Goal: Task Accomplishment & Management: Manage account settings

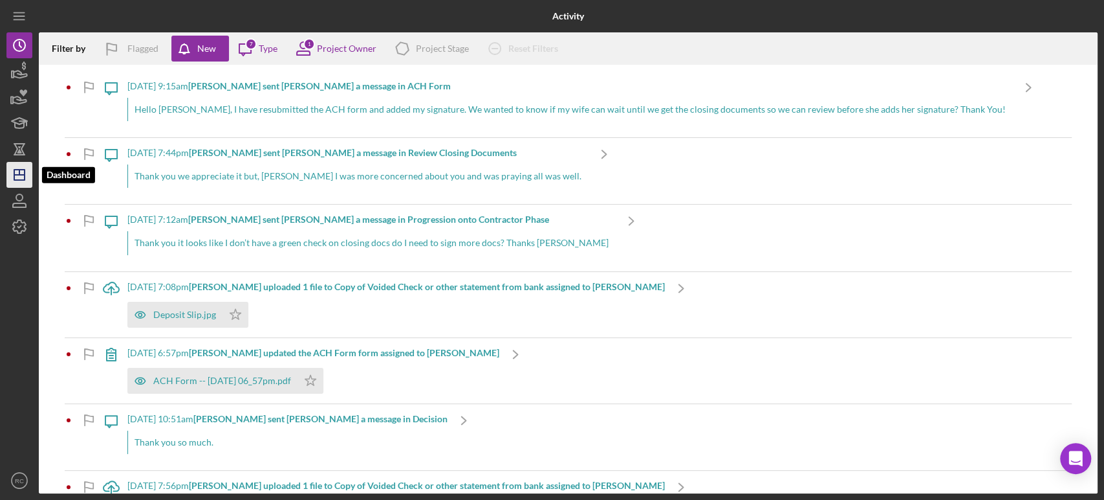
click at [26, 171] on icon "Icon/Dashboard" at bounding box center [19, 175] width 32 height 32
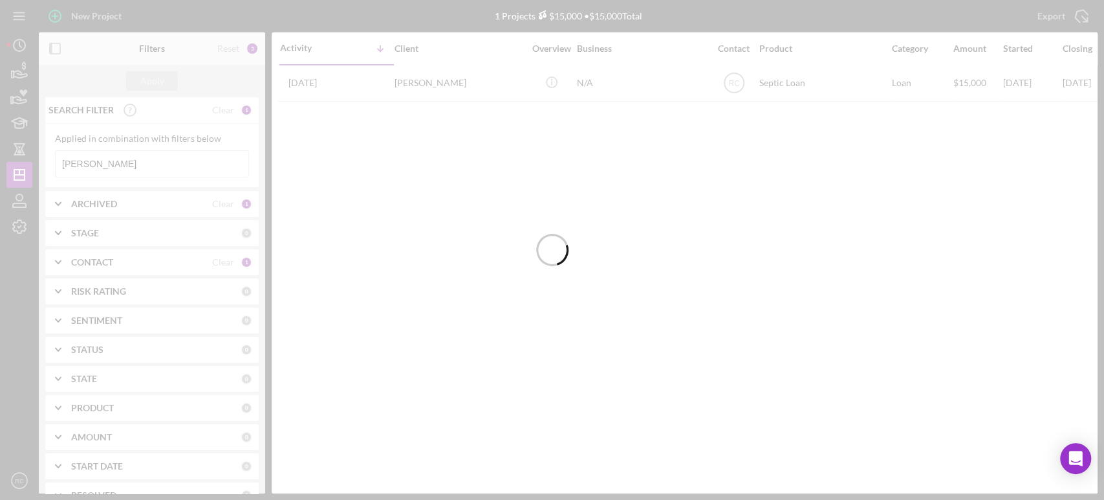
click at [116, 159] on div at bounding box center [552, 250] width 1104 height 500
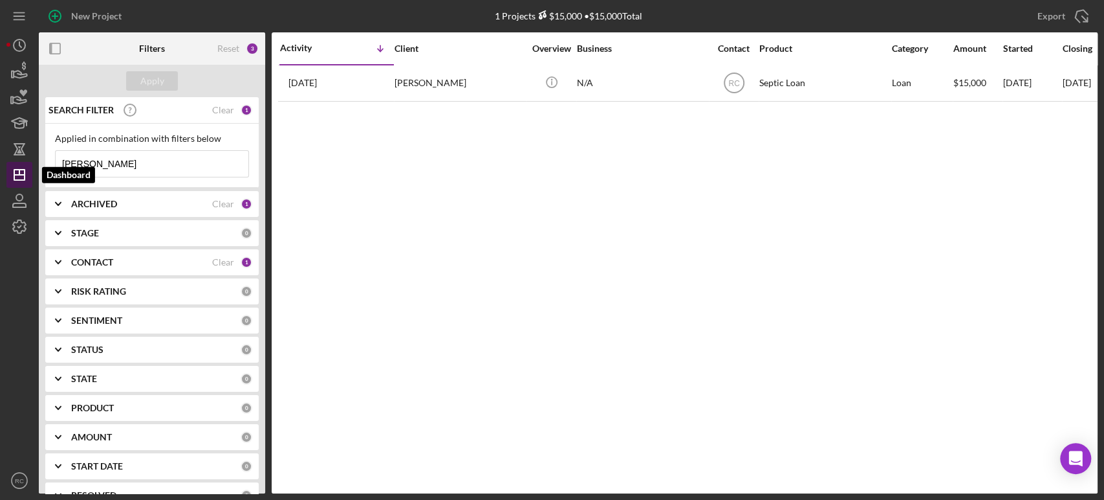
drag, startPoint x: 116, startPoint y: 159, endPoint x: 22, endPoint y: 167, distance: 94.1
click at [19, 167] on div "New Project 1 Projects $15,000 • $15,000 Total [PERSON_NAME] Export Icon/Export…" at bounding box center [552, 246] width 1092 height 493
type input "[PERSON_NAME]"
click at [165, 85] on button "Apply" at bounding box center [152, 80] width 52 height 19
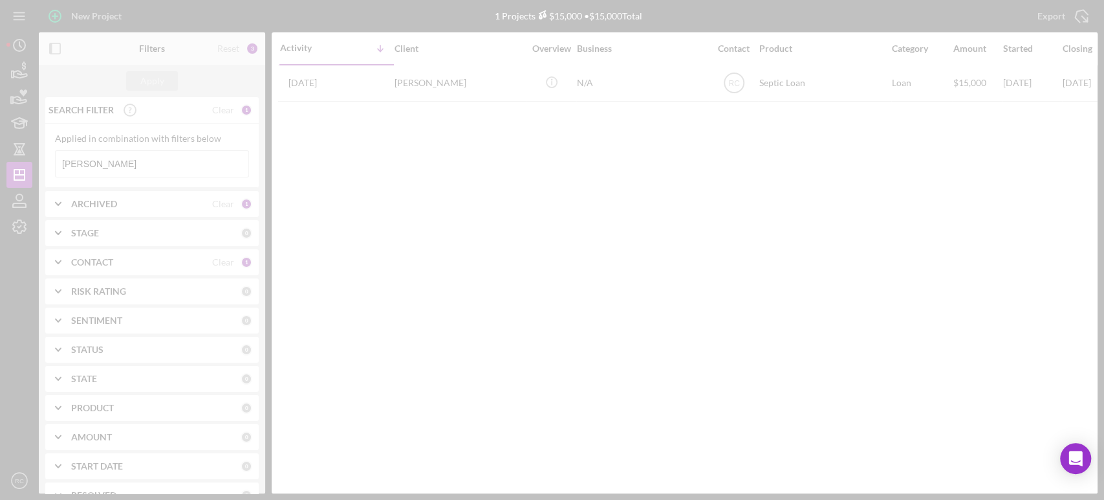
click at [163, 81] on div at bounding box center [552, 250] width 1104 height 500
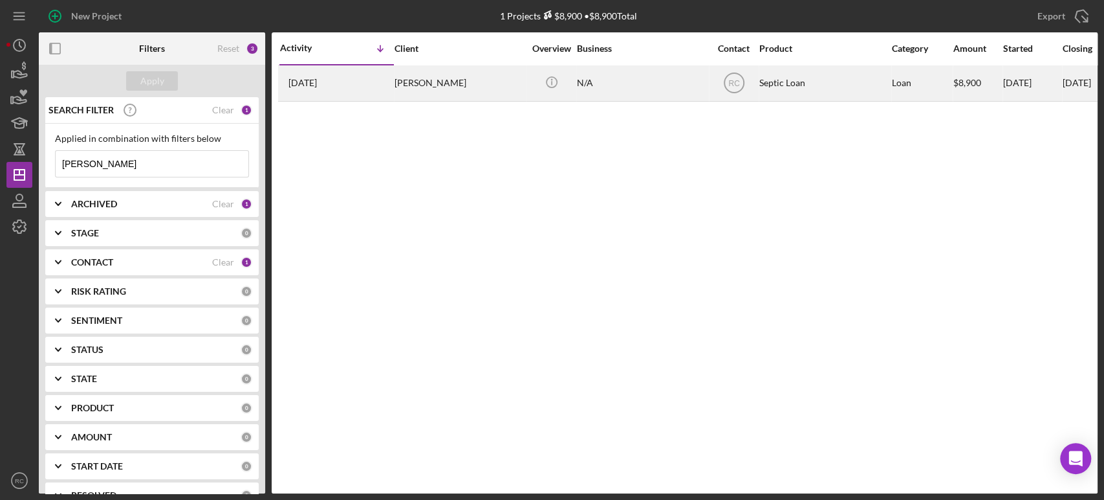
click at [424, 92] on div "[PERSON_NAME]" at bounding box center [459, 83] width 129 height 34
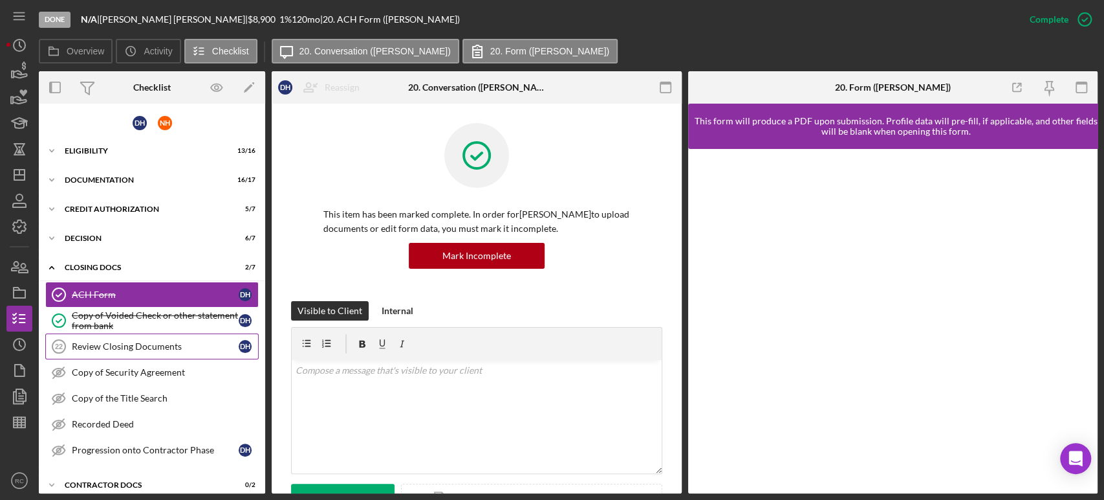
click at [96, 341] on div "Review Closing Documents" at bounding box center [155, 346] width 167 height 10
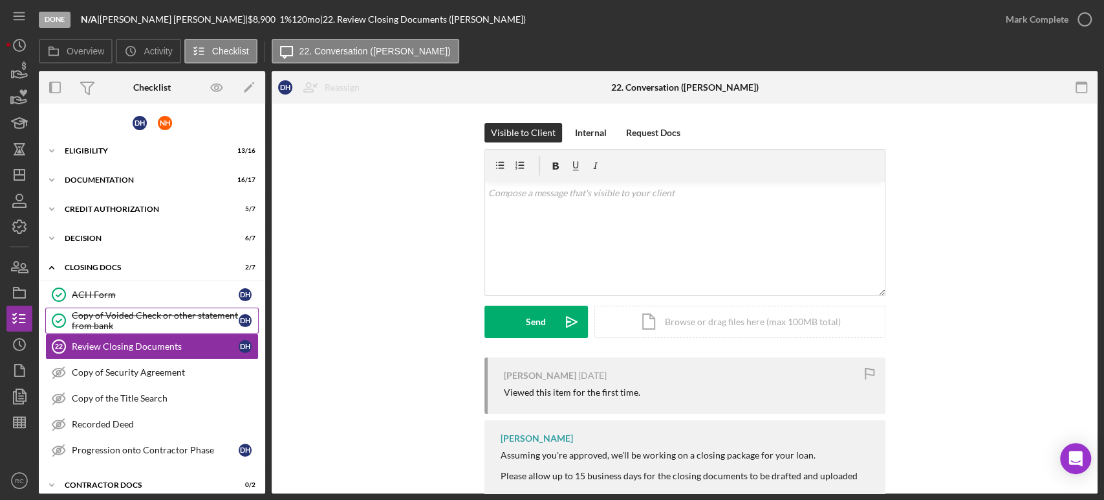
click at [102, 314] on div "Copy of Voided Check or other statement from bank" at bounding box center [155, 320] width 167 height 21
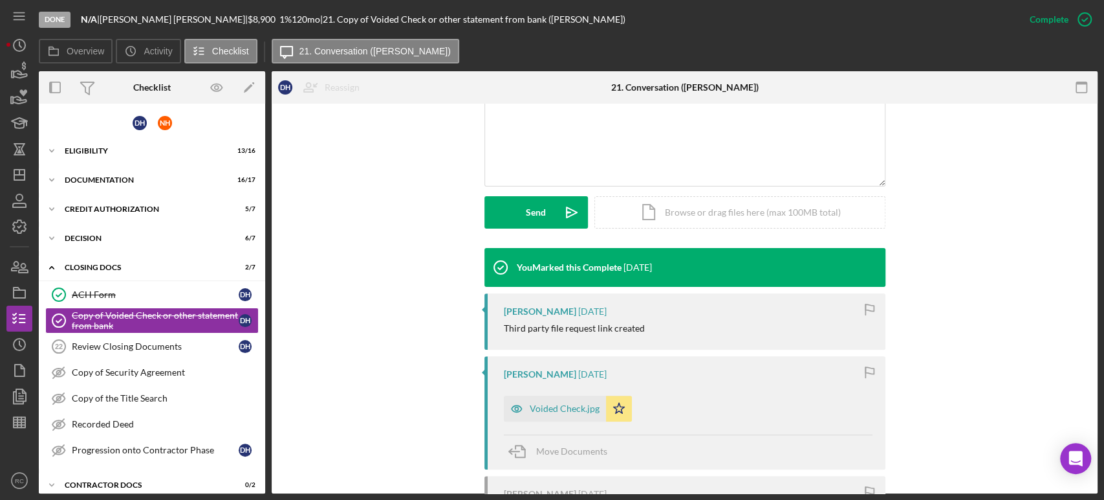
scroll to position [435, 0]
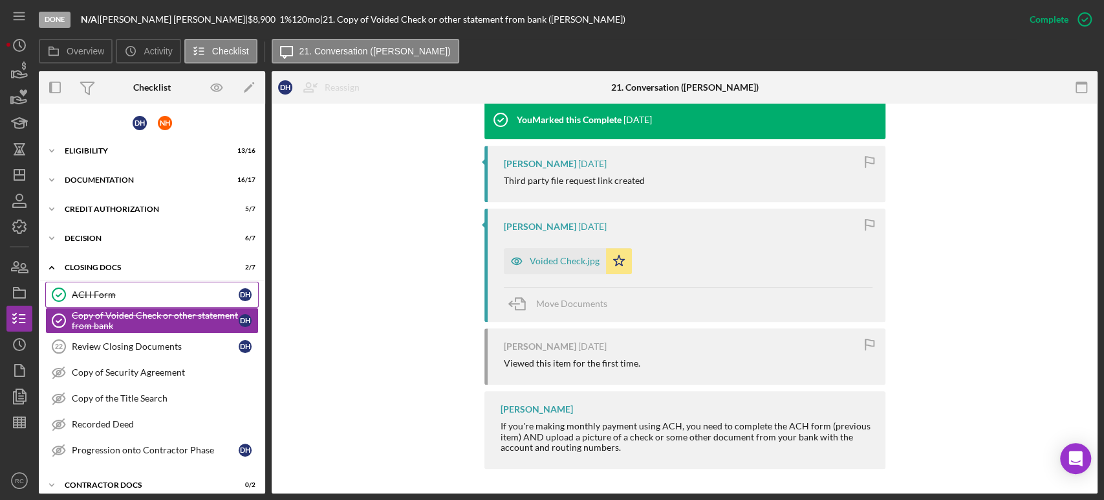
click at [171, 289] on div "ACH Form" at bounding box center [155, 294] width 167 height 10
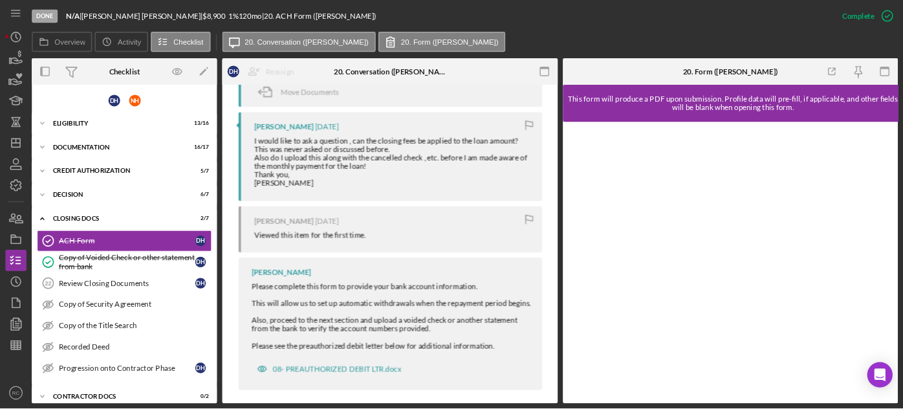
scroll to position [888, 0]
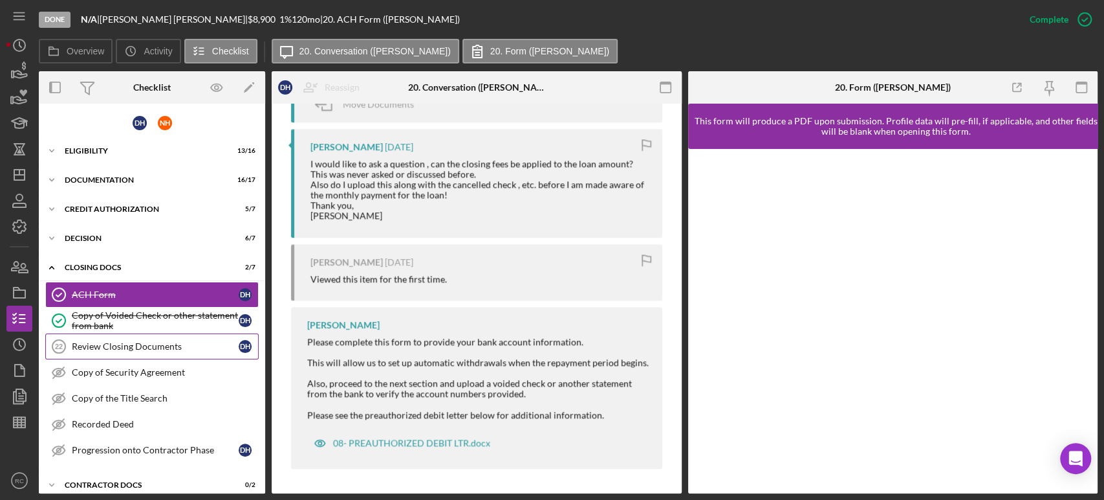
click at [133, 342] on div "Review Closing Documents" at bounding box center [155, 346] width 167 height 10
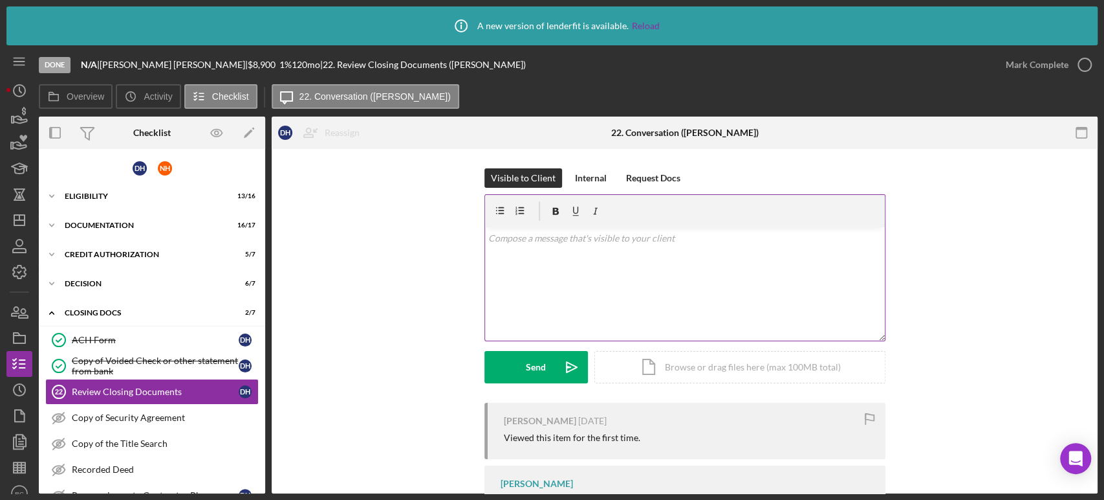
click at [584, 264] on div "v Color teal Color pink Remove color Add row above Add row below Add column bef…" at bounding box center [685, 283] width 400 height 113
click at [378, 234] on div "Visible to Client Internal Request Docs v Color teal Color pink Remove color Ad…" at bounding box center [684, 285] width 787 height 234
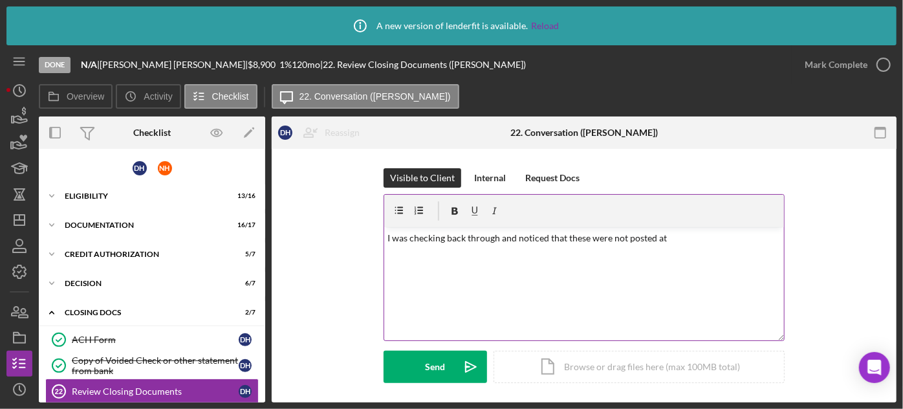
click at [740, 267] on div "v Color teal Color pink Remove color Add row above Add row below Add column bef…" at bounding box center [584, 283] width 400 height 113
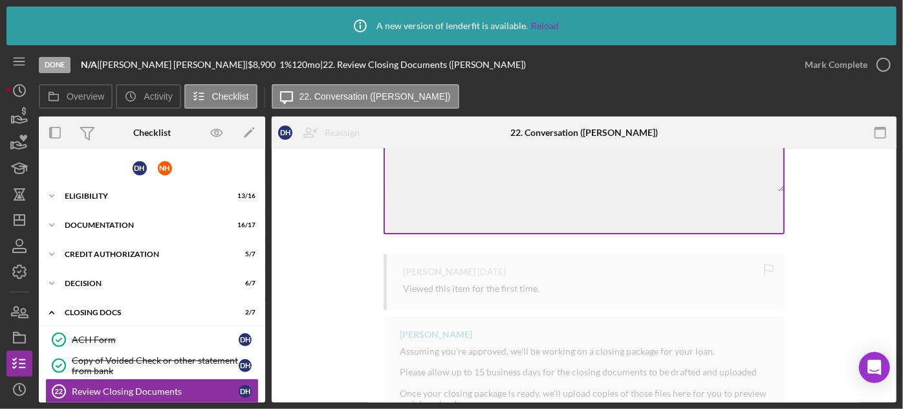
scroll to position [141, 0]
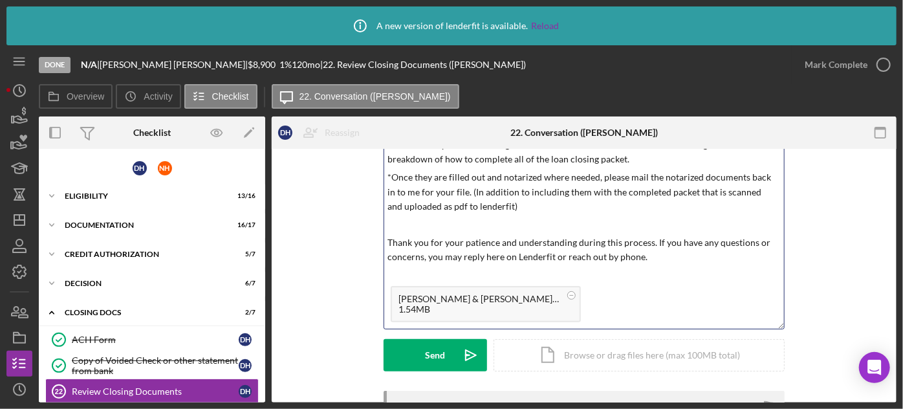
drag, startPoint x: 782, startPoint y: 195, endPoint x: 715, endPoint y: 316, distance: 138.1
click at [727, 323] on div "v Color teal Color pink Remove color Add row above Add row below Add column bef…" at bounding box center [584, 191] width 401 height 276
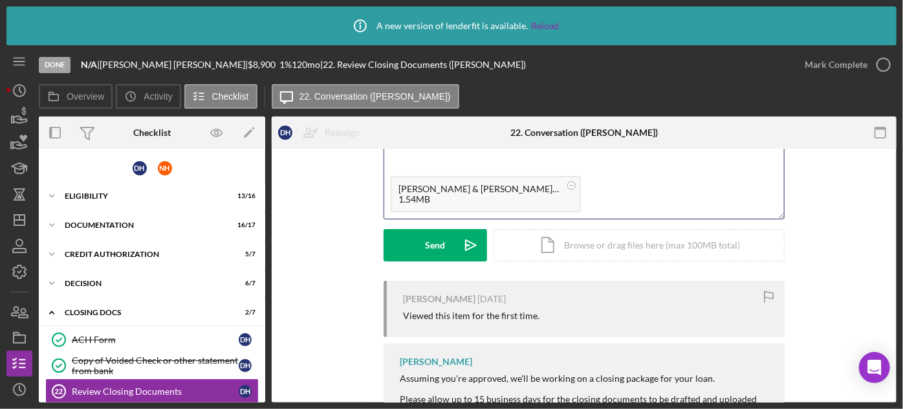
scroll to position [298, 0]
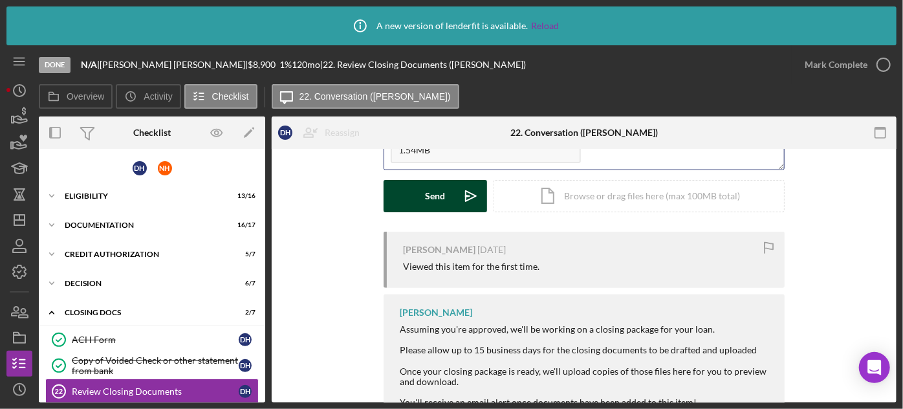
click at [430, 199] on div "Send" at bounding box center [436, 196] width 20 height 32
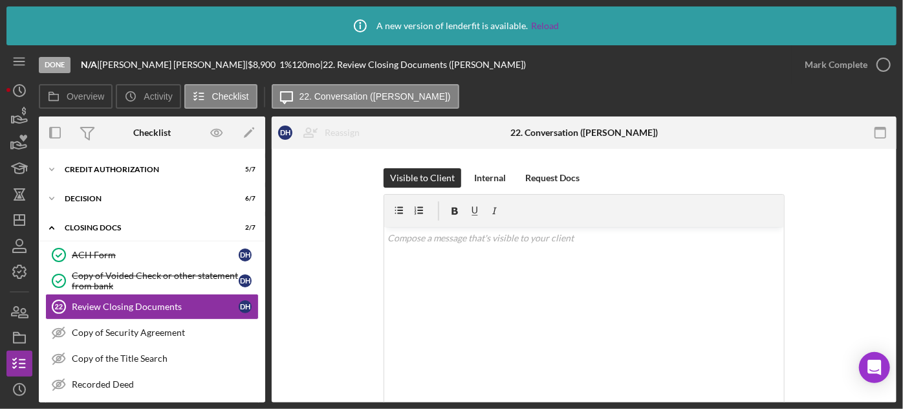
scroll to position [0, 0]
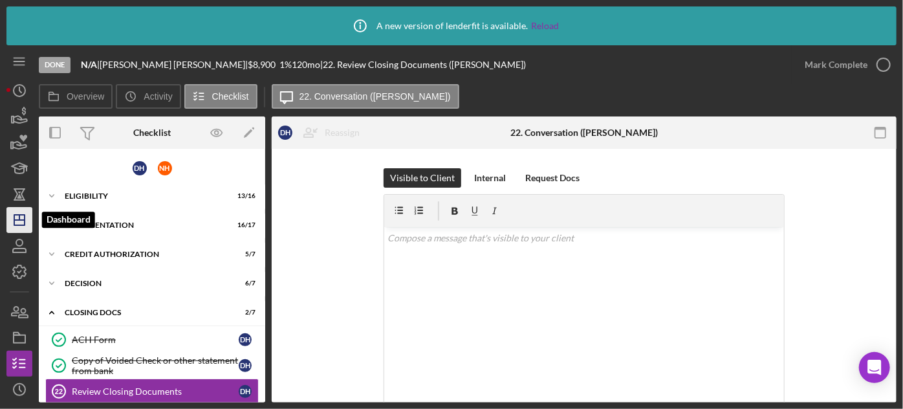
click at [21, 219] on icon "Icon/Dashboard" at bounding box center [19, 220] width 32 height 32
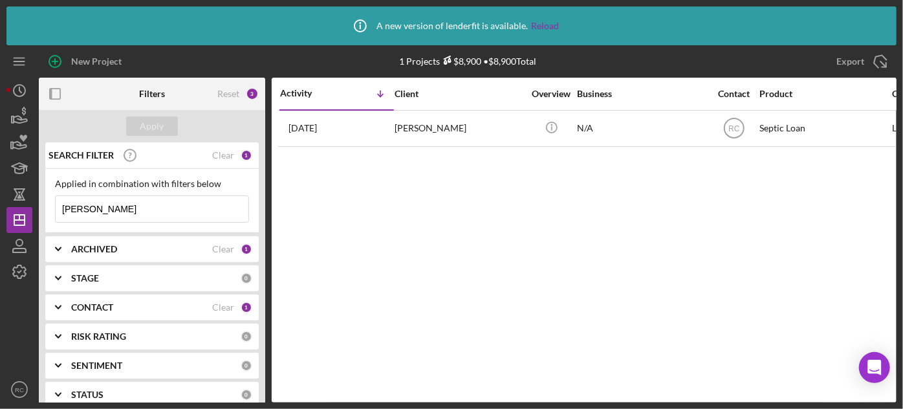
click at [130, 202] on input "[PERSON_NAME]" at bounding box center [152, 209] width 193 height 26
drag, startPoint x: 130, startPoint y: 202, endPoint x: 29, endPoint y: 207, distance: 101.1
click at [29, 207] on div "New Project 1 Projects $8,900 • $8,900 Total [PERSON_NAME] Export Icon/Export F…" at bounding box center [451, 223] width 890 height 357
type input "[PERSON_NAME]"
click at [172, 124] on button "Apply" at bounding box center [152, 125] width 52 height 19
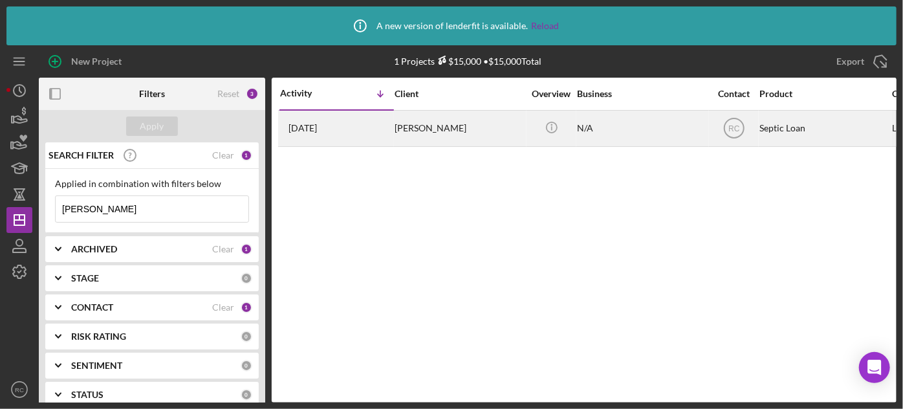
click at [381, 137] on div "[DATE] [PERSON_NAME]" at bounding box center [336, 128] width 113 height 34
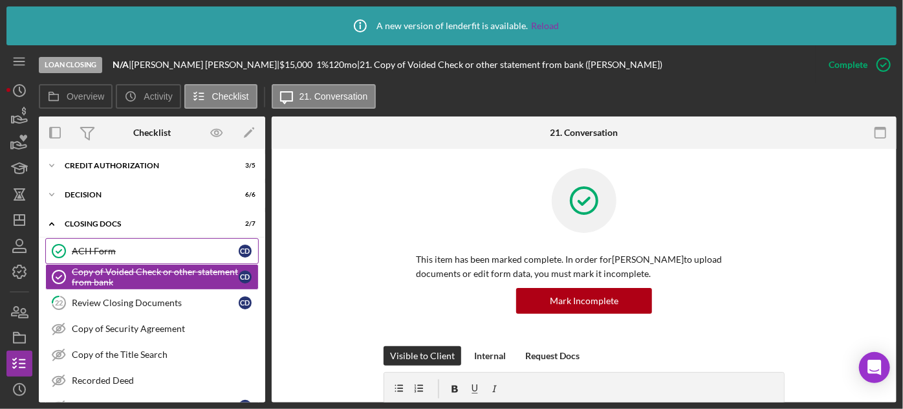
scroll to position [145, 0]
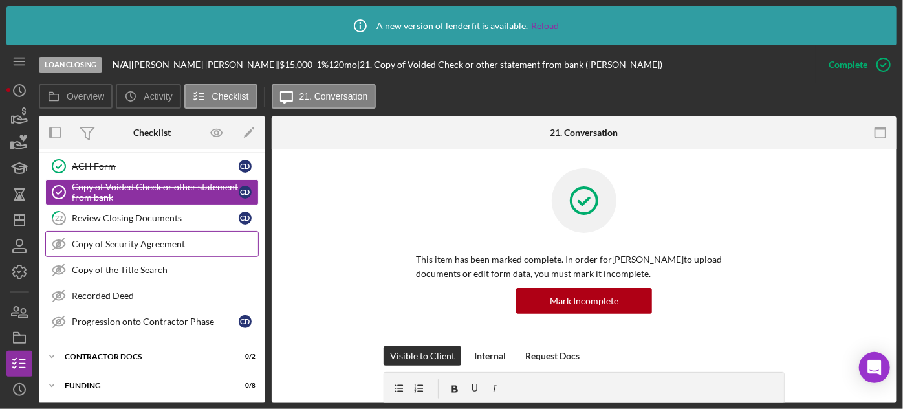
click at [154, 246] on div "Copy of Security Agreement" at bounding box center [165, 244] width 186 height 10
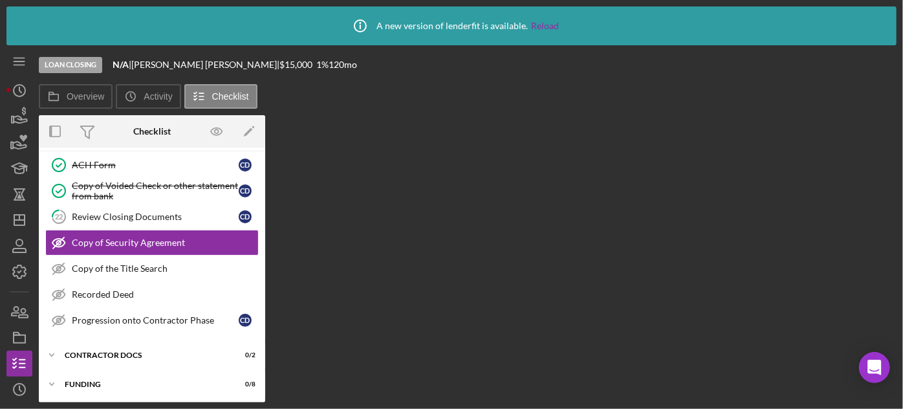
scroll to position [144, 0]
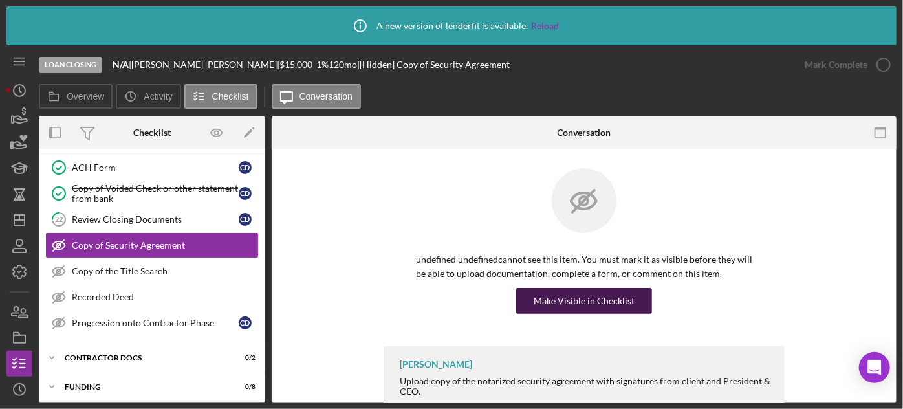
click at [593, 305] on div "Make Visible in Checklist" at bounding box center [584, 301] width 101 height 26
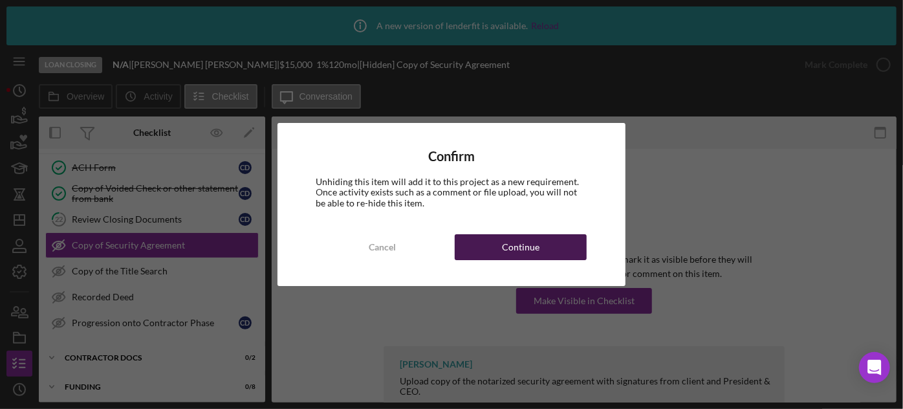
click at [542, 243] on button "Continue" at bounding box center [521, 247] width 132 height 26
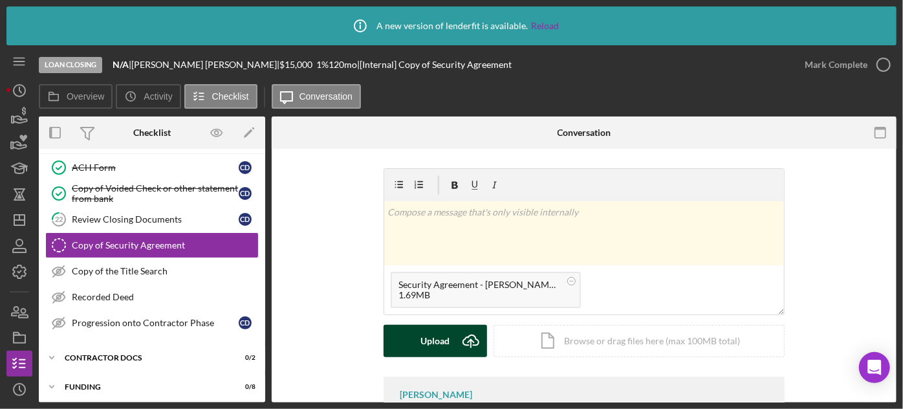
click at [462, 332] on icon "Icon/Upload" at bounding box center [471, 341] width 32 height 32
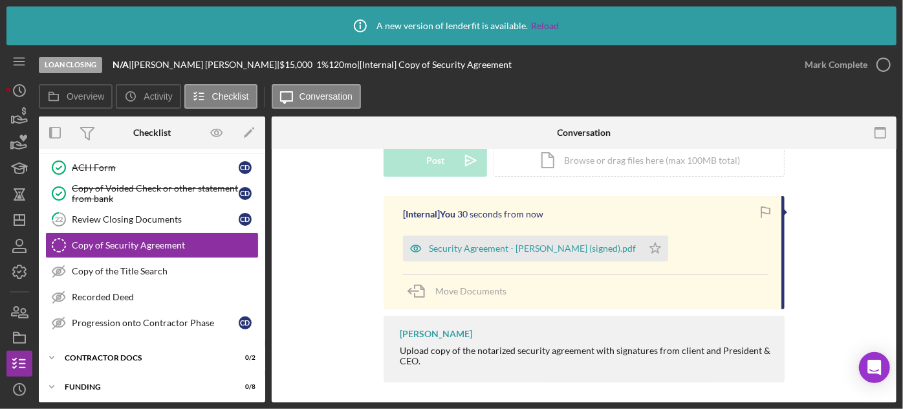
scroll to position [186, 0]
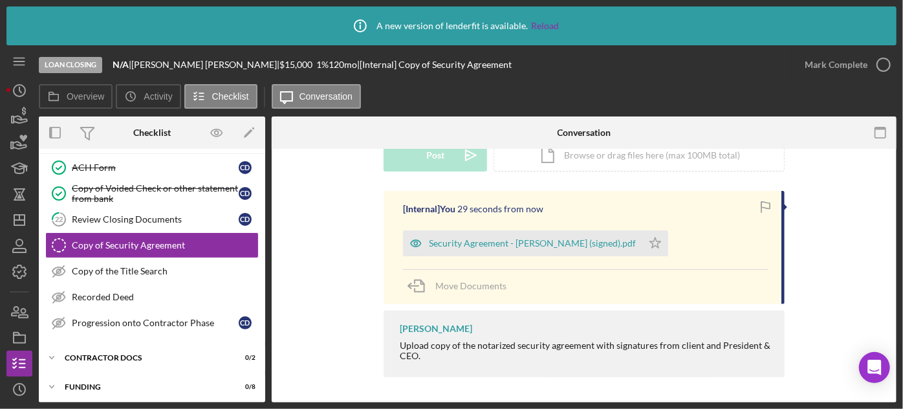
click at [629, 242] on div "Security Agreement - [PERSON_NAME] (signed).pdf Icon/Star" at bounding box center [539, 240] width 272 height 32
click at [643, 245] on icon "Icon/Star" at bounding box center [656, 243] width 26 height 26
click at [860, 61] on div "Mark Complete" at bounding box center [836, 65] width 63 height 26
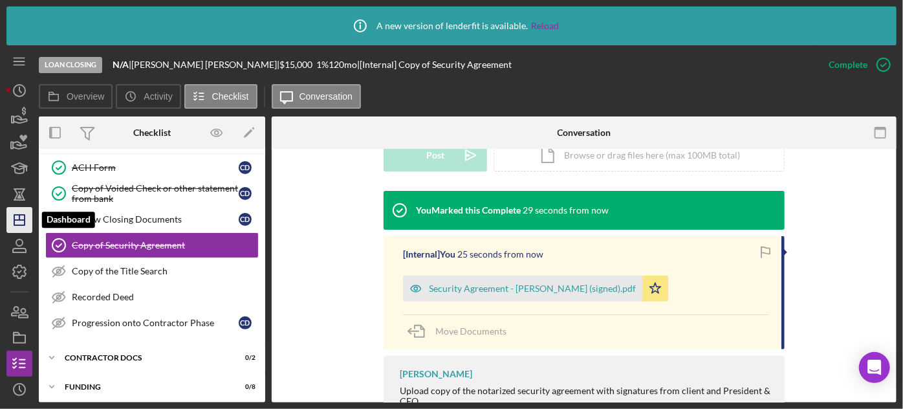
click at [27, 221] on icon "Icon/Dashboard" at bounding box center [19, 220] width 32 height 32
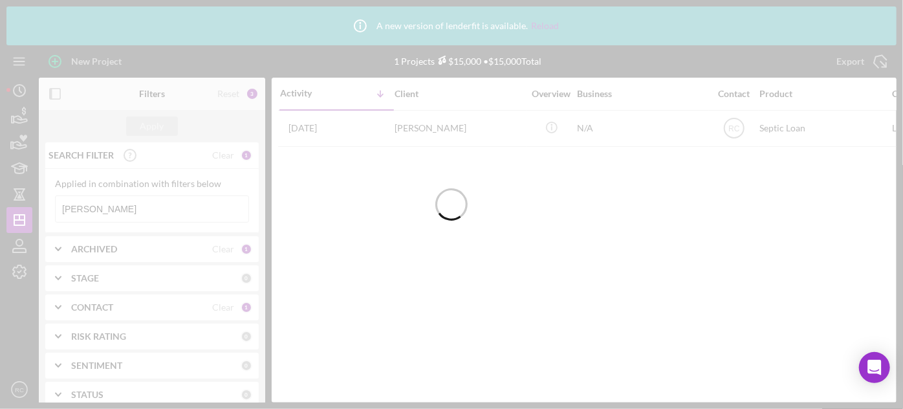
click at [128, 204] on div at bounding box center [451, 204] width 903 height 409
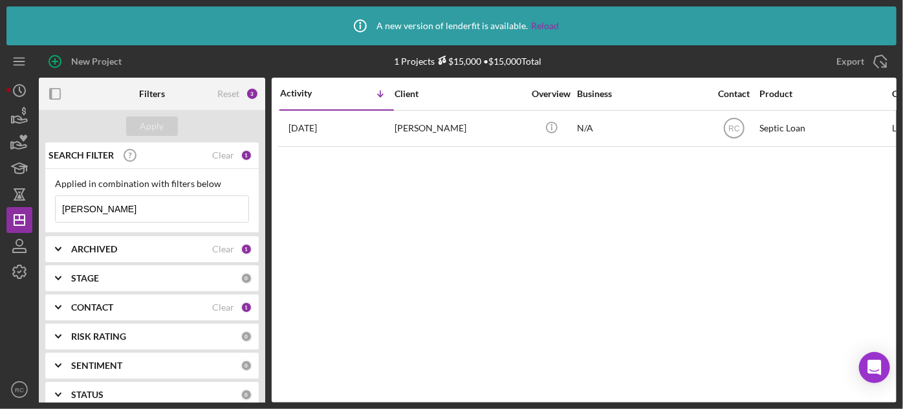
click at [128, 207] on input "[PERSON_NAME]" at bounding box center [152, 209] width 193 height 26
drag, startPoint x: 128, startPoint y: 207, endPoint x: 35, endPoint y: 208, distance: 93.2
click at [35, 208] on div "New Project 1 Projects $15,000 • $15,000 Total [PERSON_NAME] Export Icon/Export…" at bounding box center [451, 223] width 890 height 357
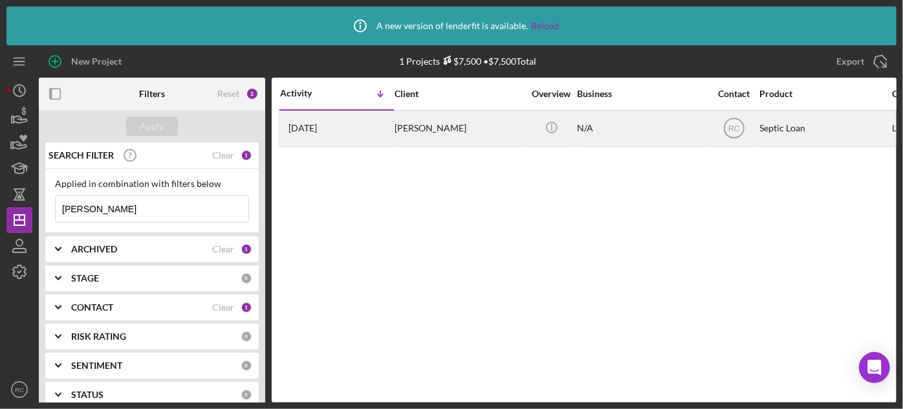
type input "[PERSON_NAME]"
click at [413, 123] on div "[PERSON_NAME]" at bounding box center [459, 128] width 129 height 34
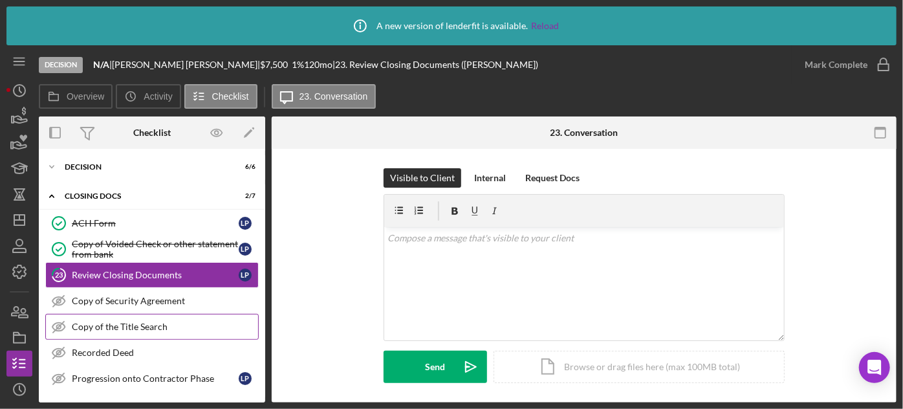
scroll to position [145, 0]
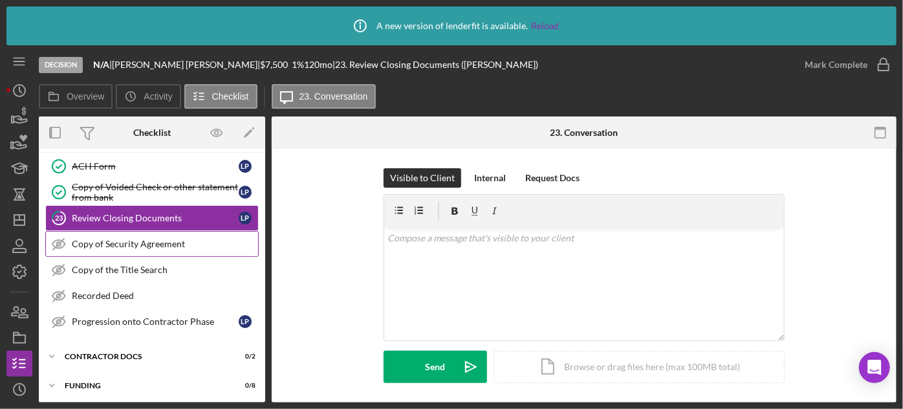
drag, startPoint x: 127, startPoint y: 241, endPoint x: 136, endPoint y: 242, distance: 8.5
click at [128, 241] on div "Copy of Security Agreement" at bounding box center [165, 244] width 186 height 10
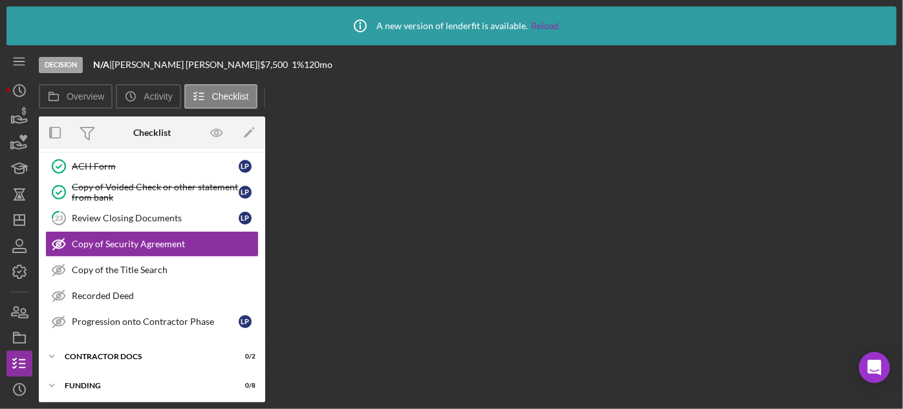
scroll to position [144, 0]
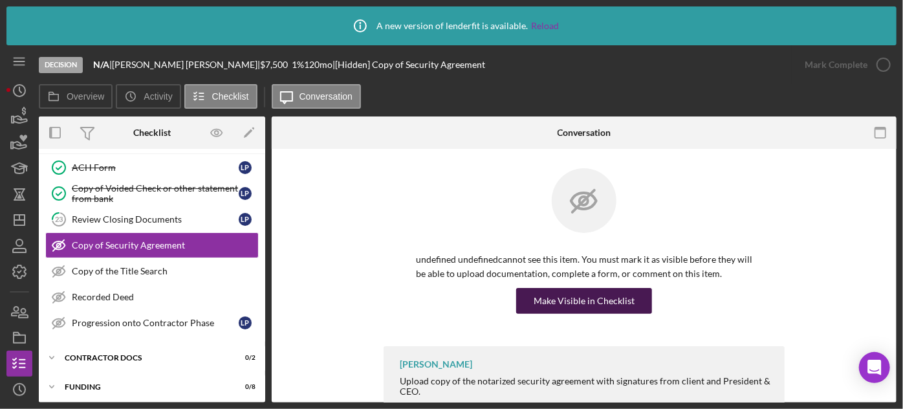
click at [551, 297] on div "Make Visible in Checklist" at bounding box center [584, 301] width 101 height 26
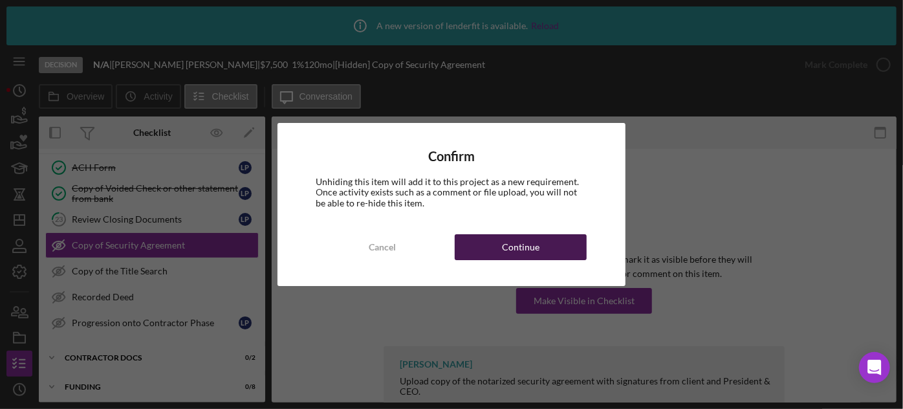
click at [560, 245] on button "Continue" at bounding box center [521, 247] width 132 height 26
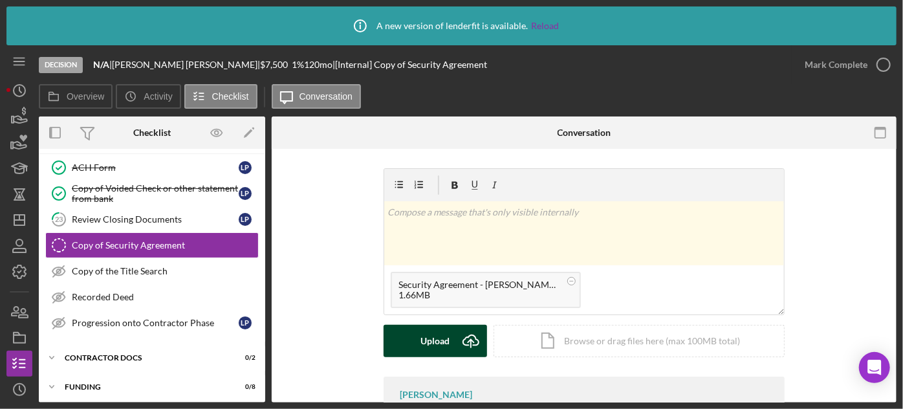
click at [467, 334] on icon "Icon/Upload" at bounding box center [471, 341] width 32 height 32
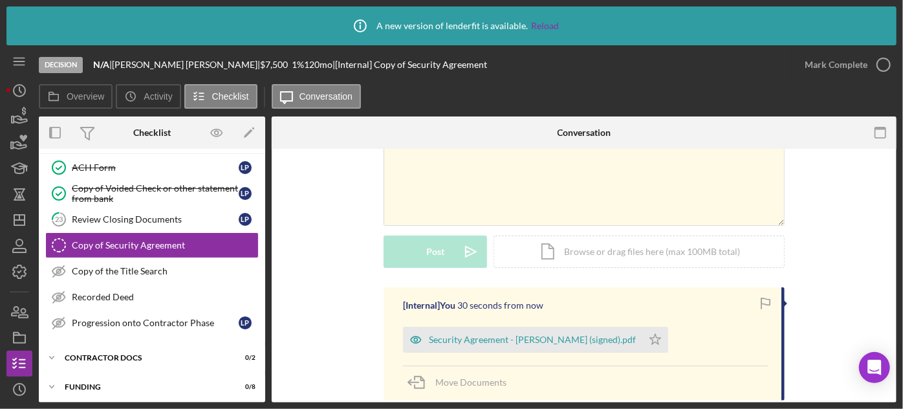
scroll to position [186, 0]
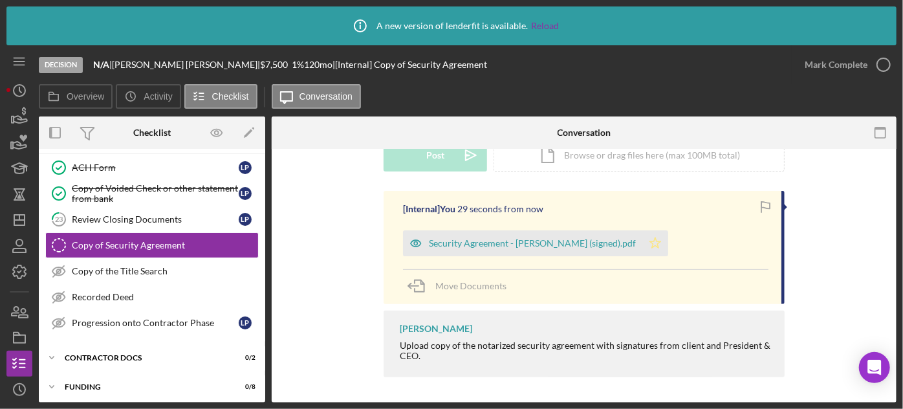
click at [643, 252] on icon "Icon/Star" at bounding box center [656, 243] width 26 height 26
click at [844, 68] on div "Mark Complete" at bounding box center [836, 65] width 63 height 26
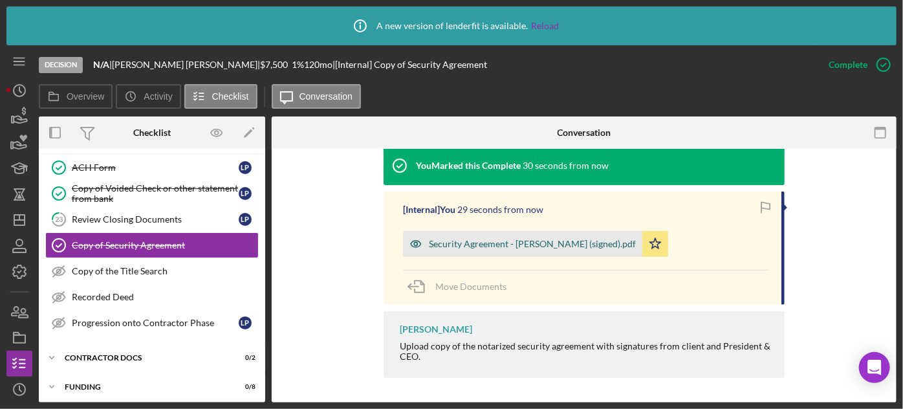
scroll to position [409, 0]
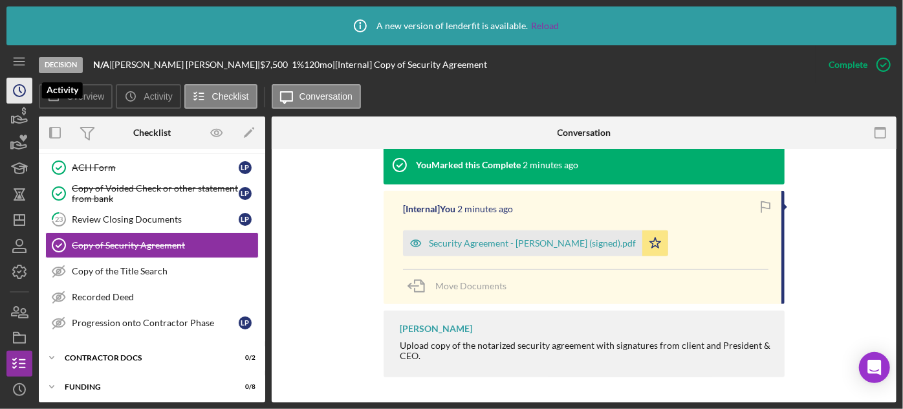
click at [22, 87] on icon "Icon/History" at bounding box center [19, 90] width 32 height 32
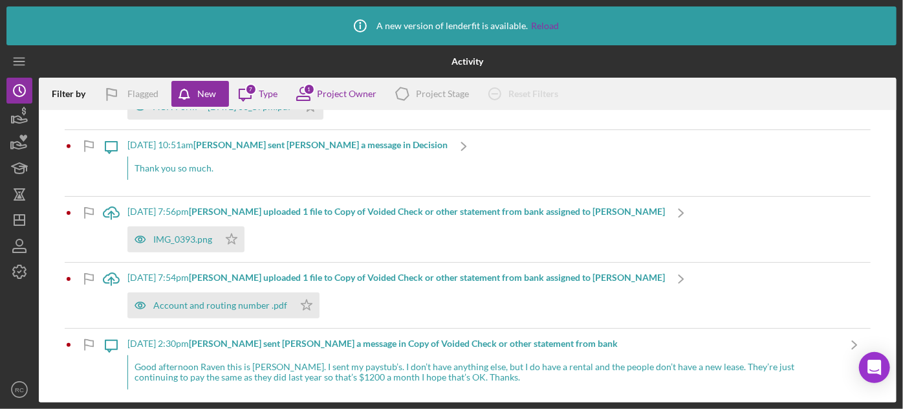
scroll to position [336, 0]
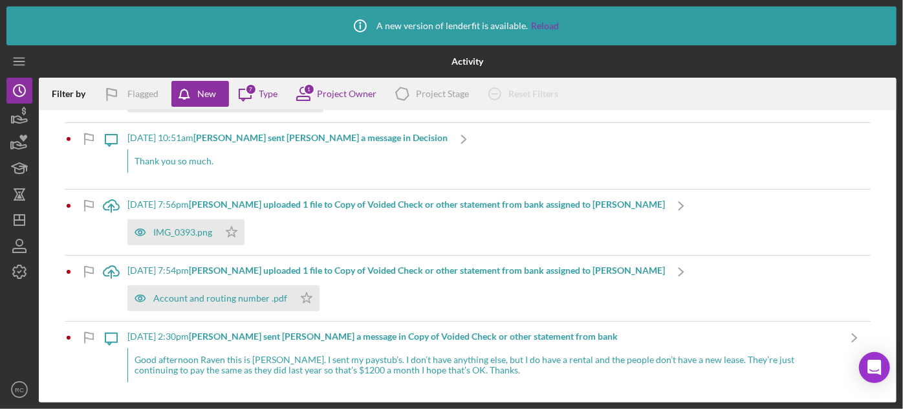
click at [267, 337] on b "[PERSON_NAME] sent [PERSON_NAME] a message in Copy of Voided Check or other sta…" at bounding box center [403, 336] width 429 height 11
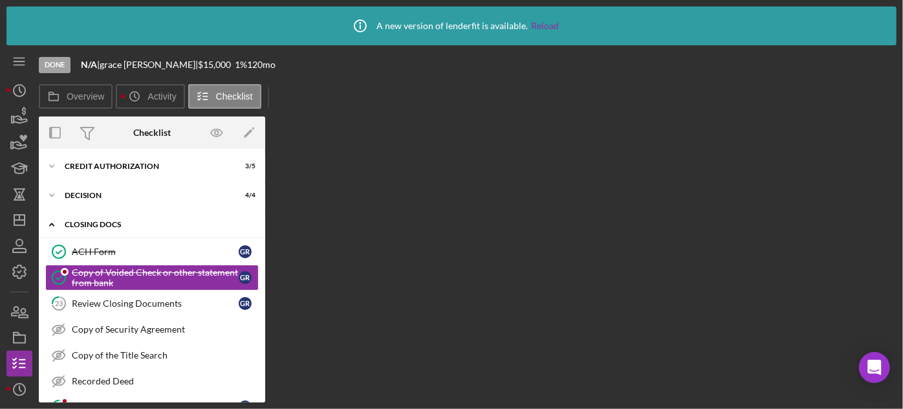
scroll to position [60, 0]
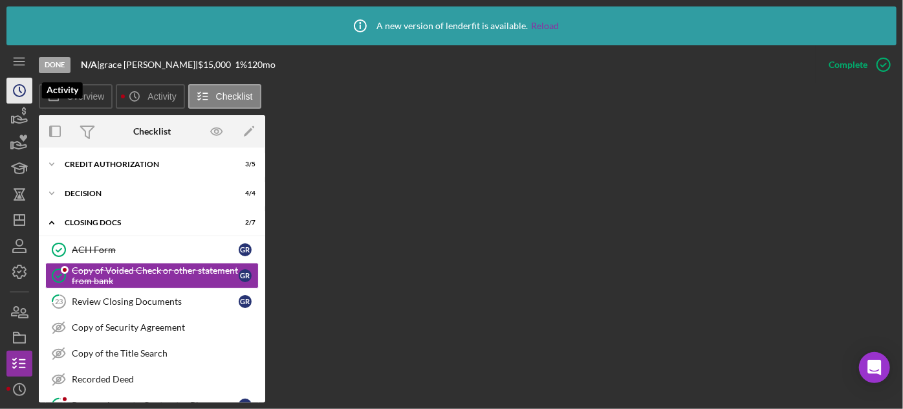
click at [16, 89] on icon "Icon/History" at bounding box center [19, 90] width 32 height 32
